Goal: Transaction & Acquisition: Purchase product/service

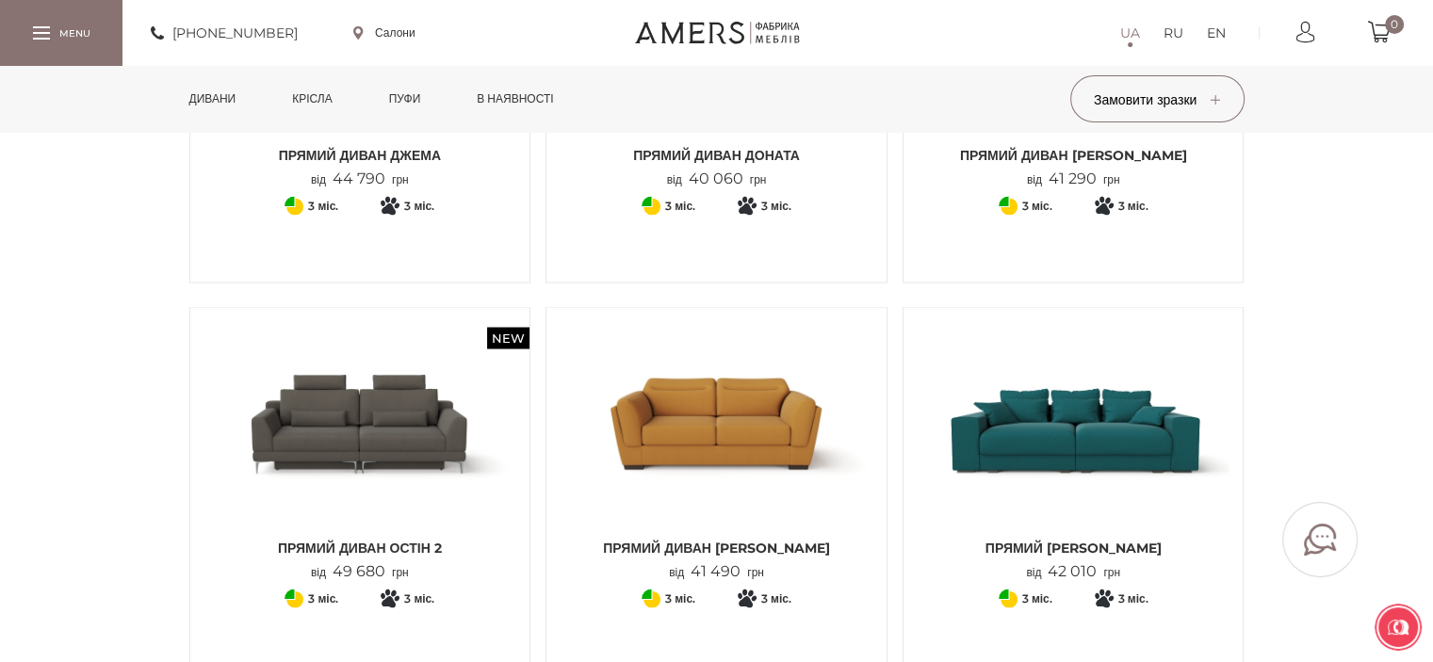
scroll to position [3580, 0]
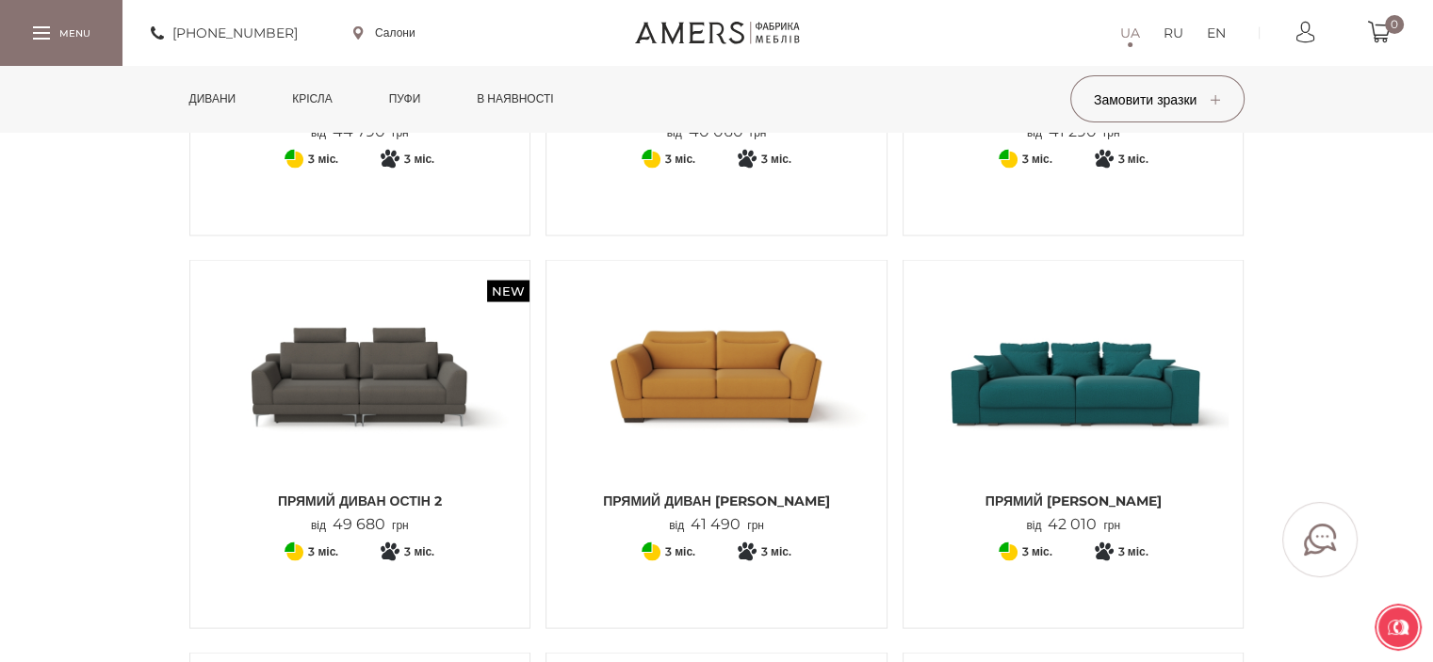
click at [693, 417] on img at bounding box center [717, 377] width 312 height 207
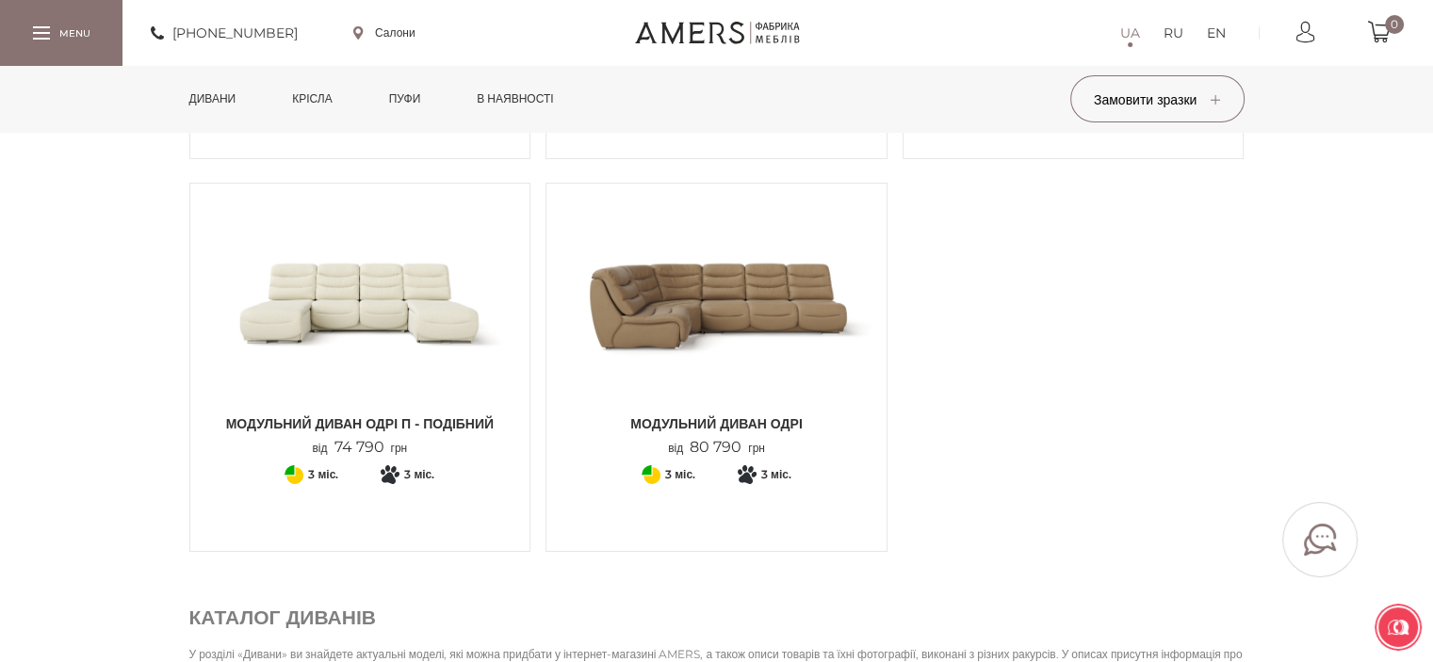
scroll to position [6124, 0]
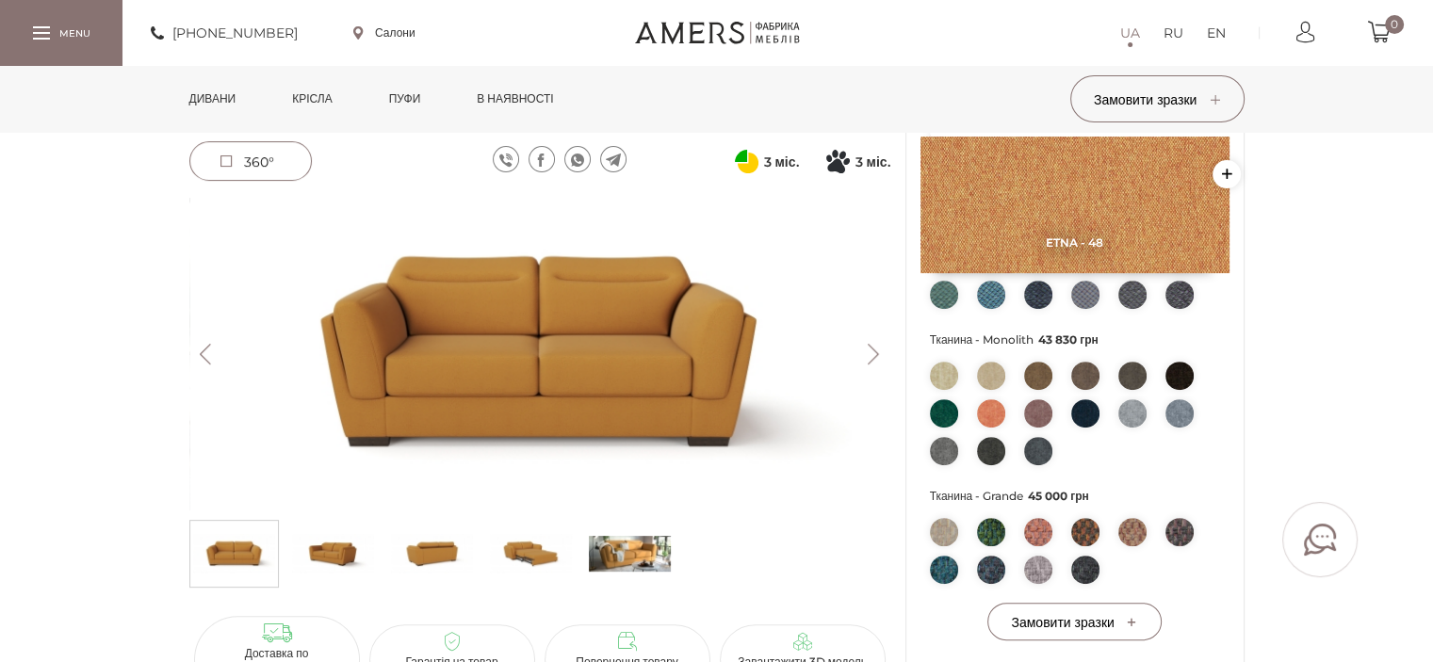
scroll to position [754, 0]
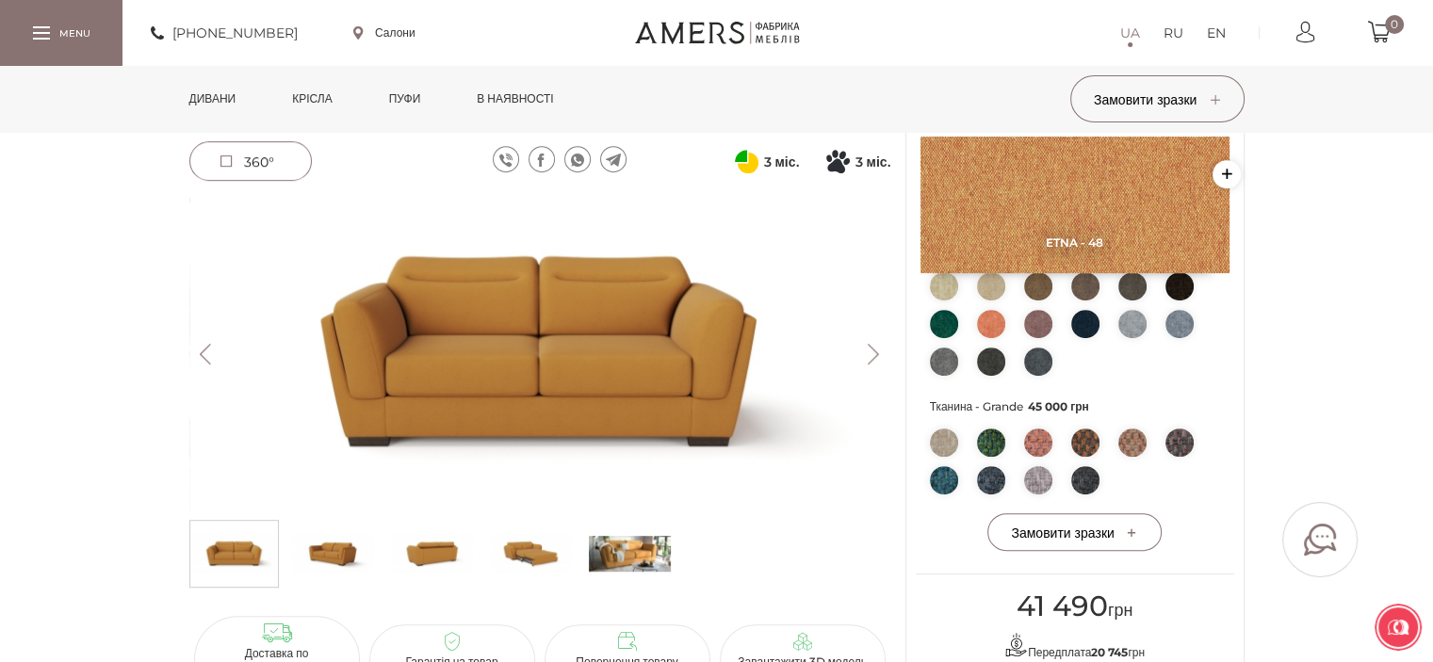
click at [863, 349] on button "Next" at bounding box center [873, 354] width 33 height 21
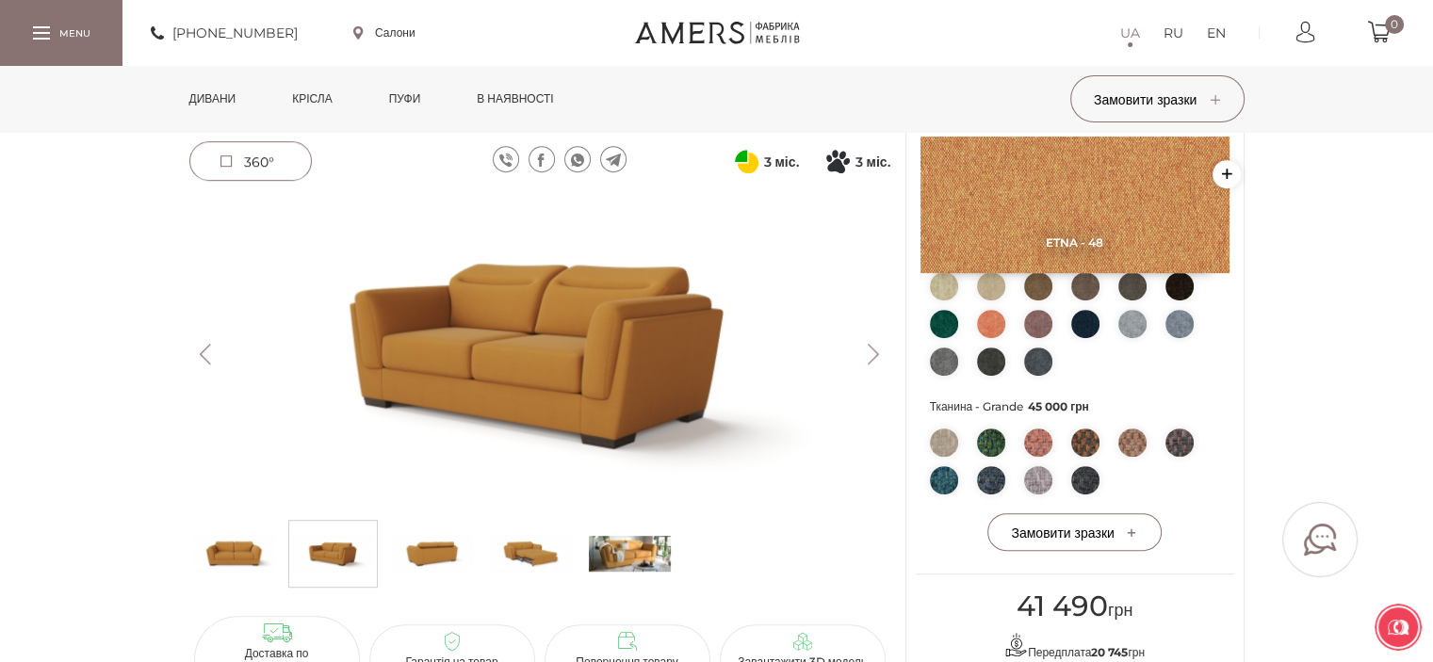
click at [863, 349] on button "Next" at bounding box center [873, 354] width 33 height 21
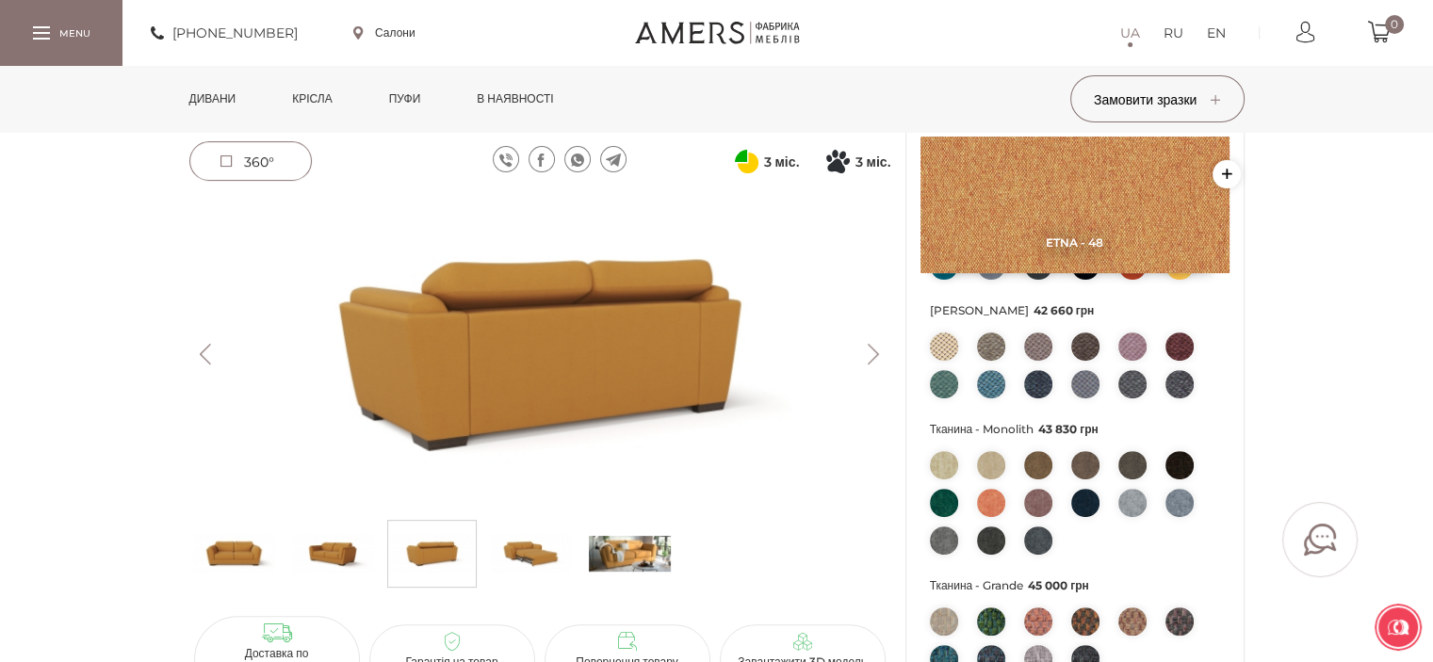
scroll to position [565, 0]
